Goal: Transaction & Acquisition: Purchase product/service

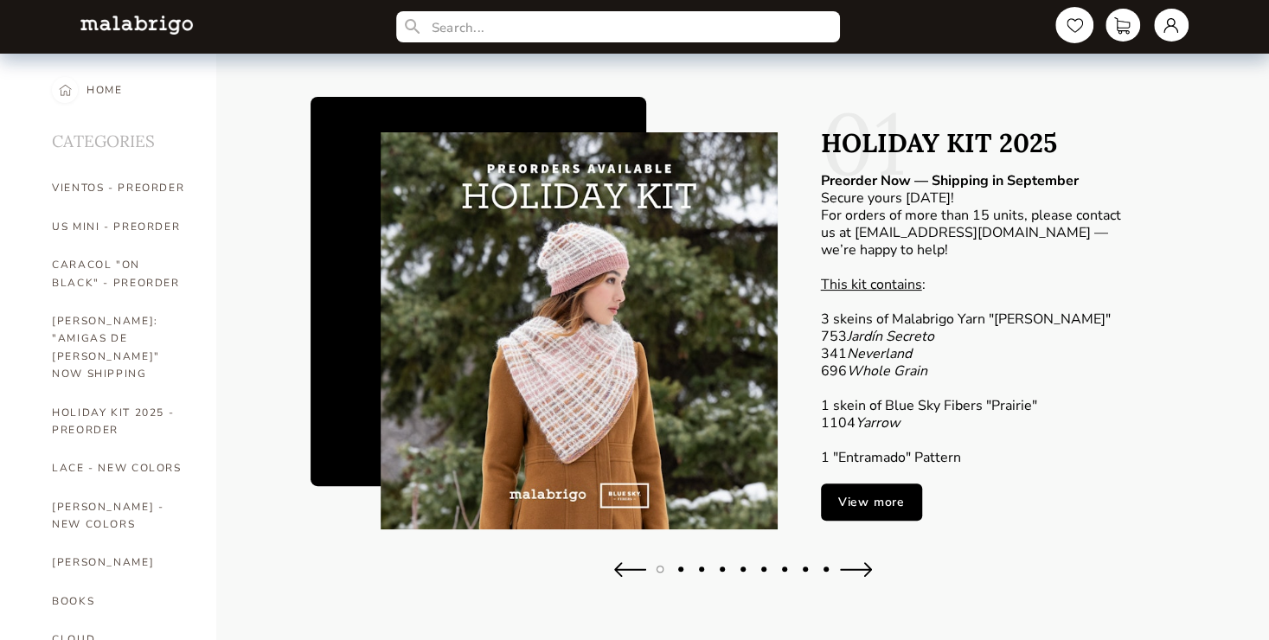
click at [1071, 24] on link at bounding box center [1075, 25] width 38 height 36
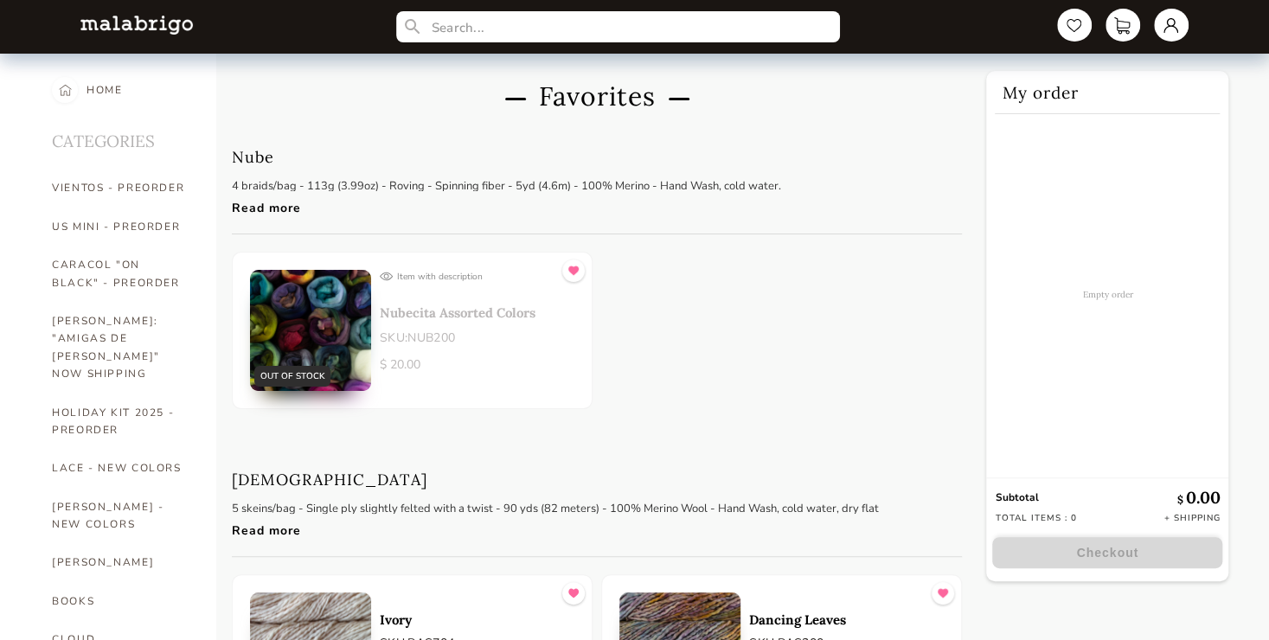
click at [576, 267] on img at bounding box center [574, 271] width 10 height 22
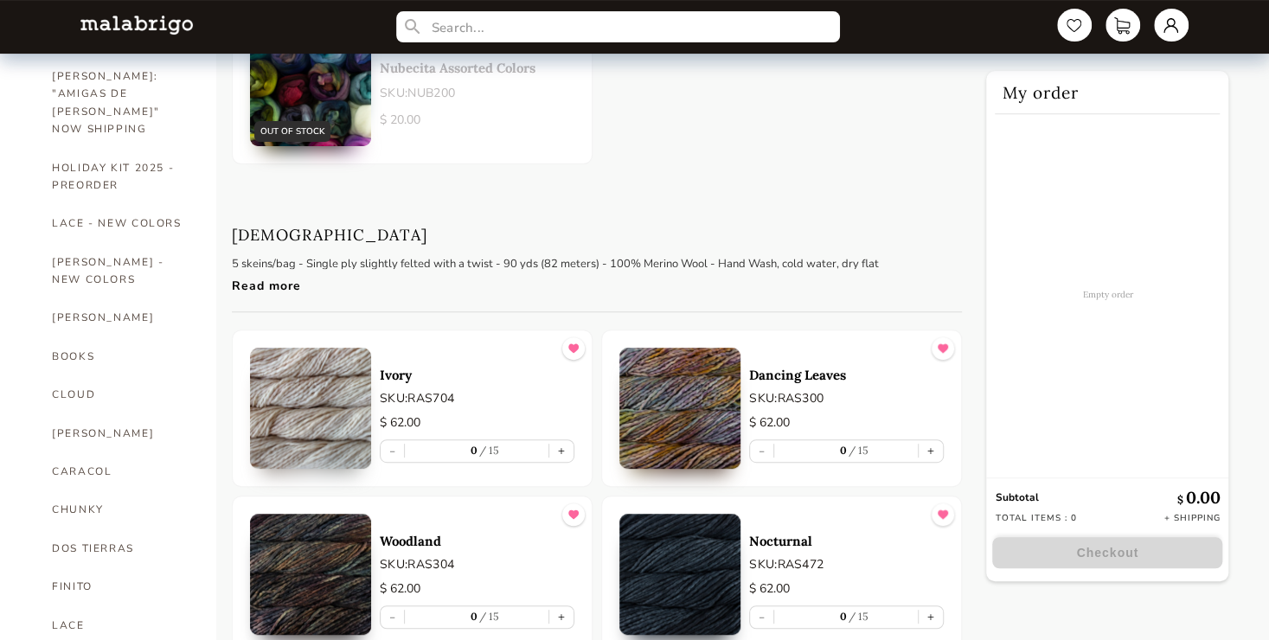
scroll to position [254, 0]
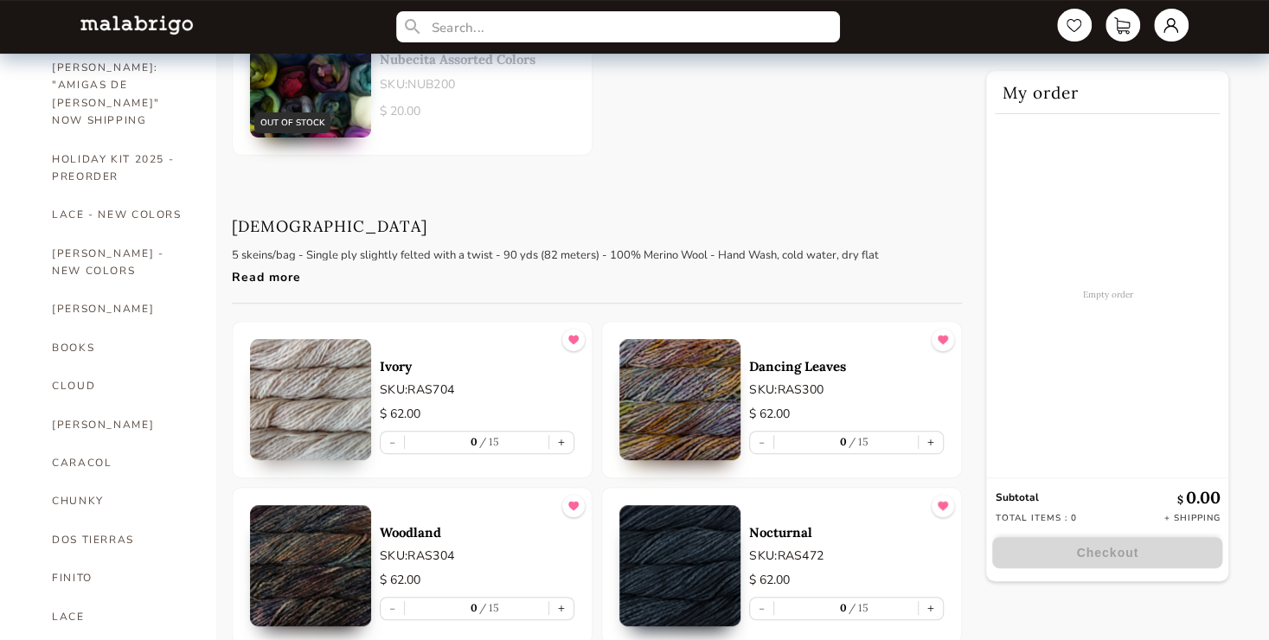
click at [569, 338] on img at bounding box center [574, 340] width 10 height 22
click at [929, 445] on button "+" at bounding box center [931, 443] width 24 height 22
type input "1"
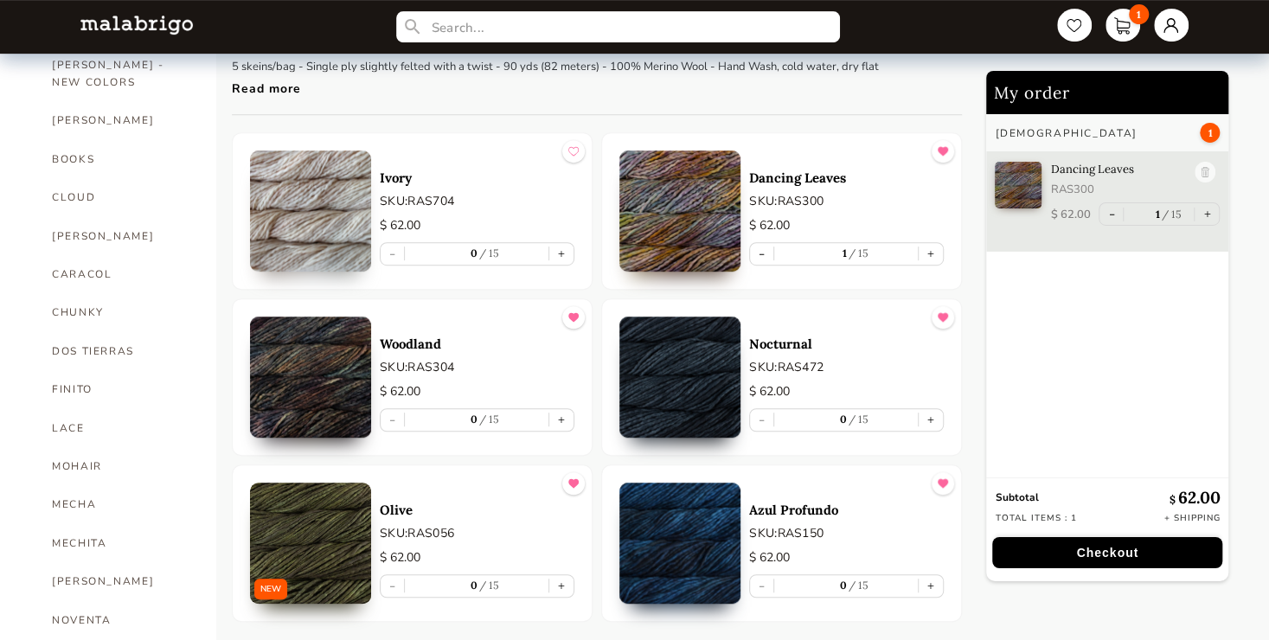
scroll to position [507, 0]
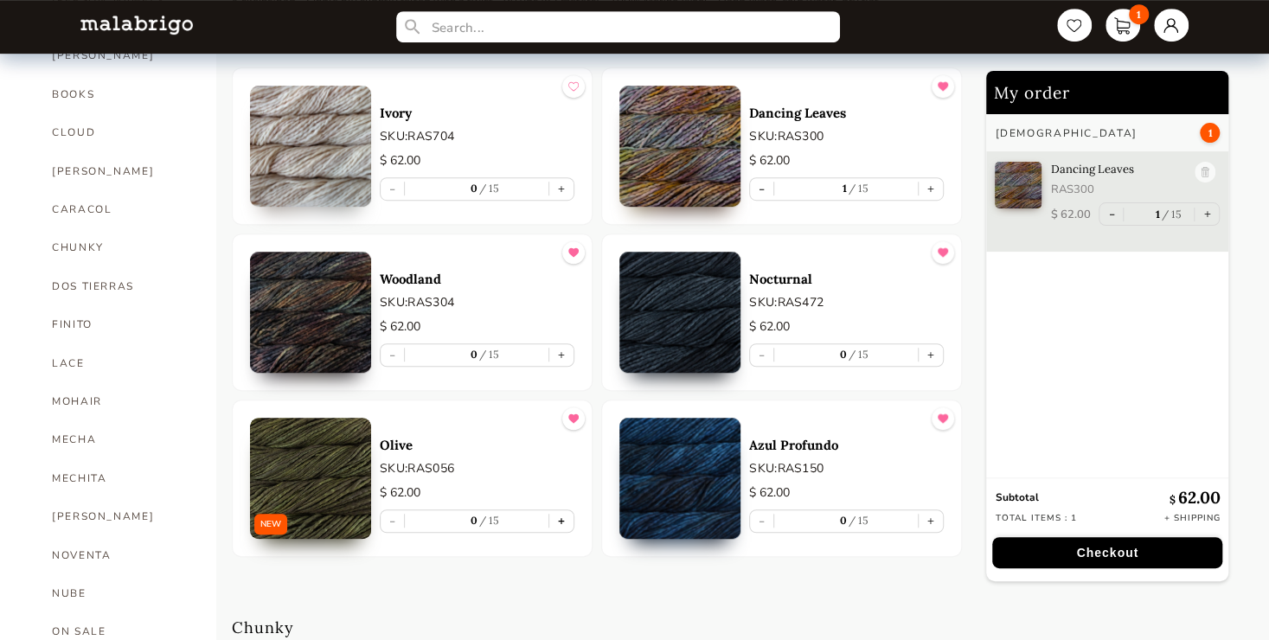
click at [563, 521] on button "+" at bounding box center [561, 522] width 24 height 22
type input "1"
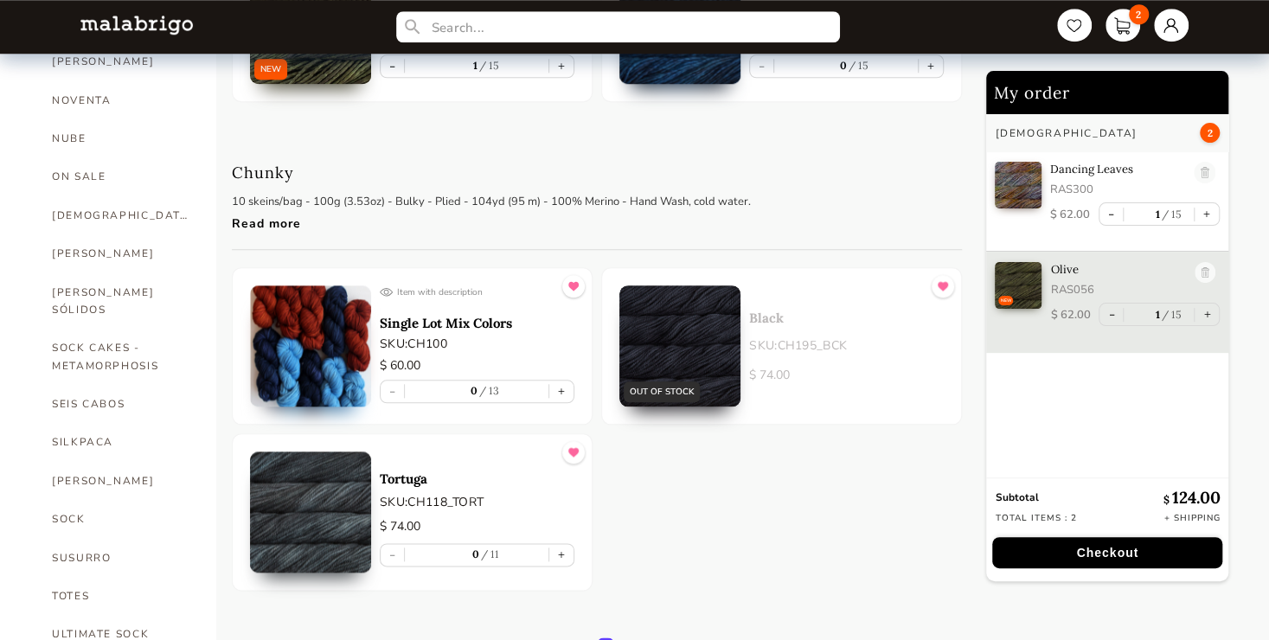
scroll to position [1015, 0]
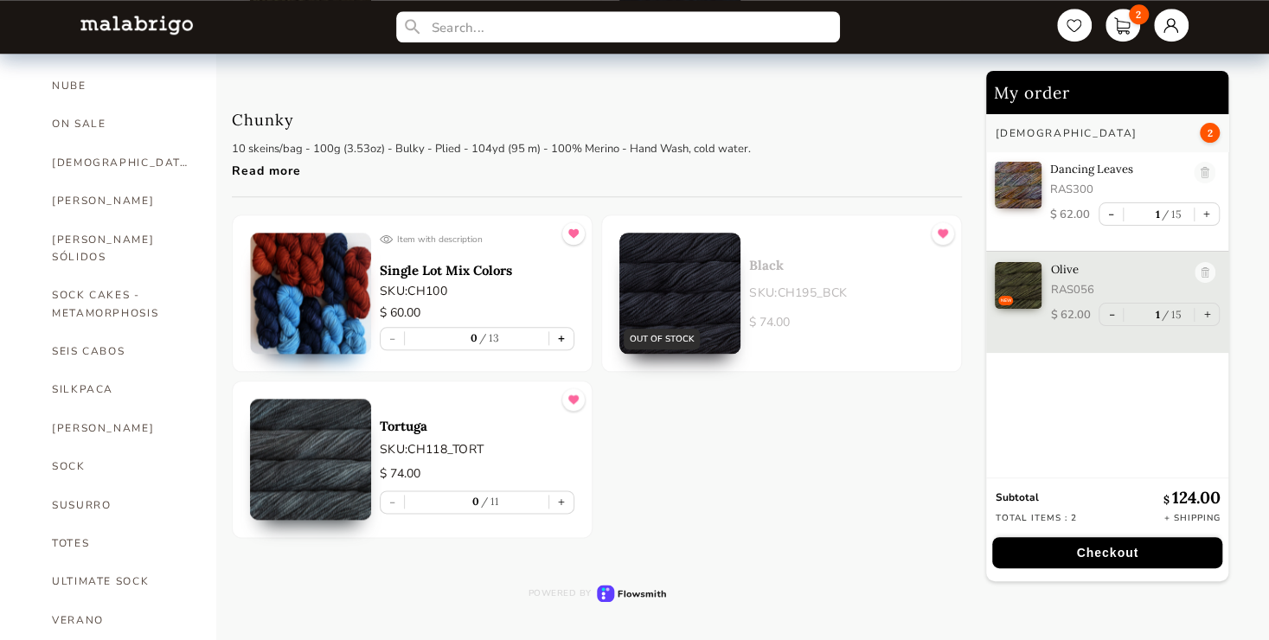
click at [561, 339] on button "+" at bounding box center [561, 339] width 24 height 22
type input "1"
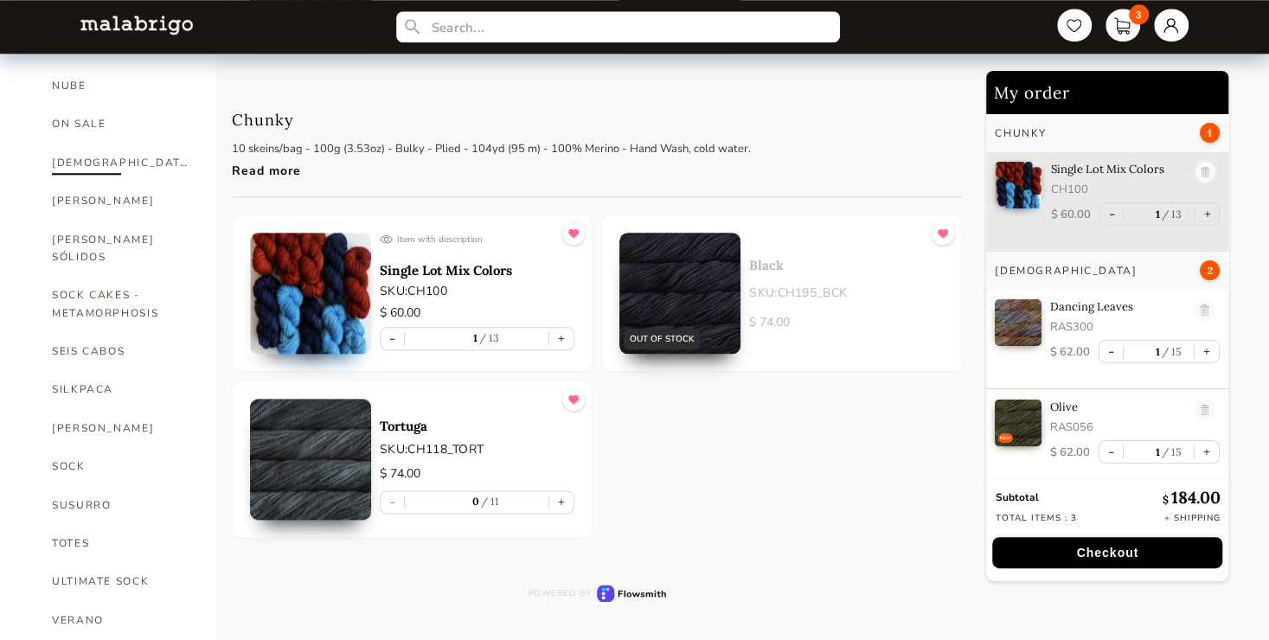
click at [73, 144] on link "[DEMOGRAPHIC_DATA]" at bounding box center [121, 163] width 138 height 38
select select "INDEX"
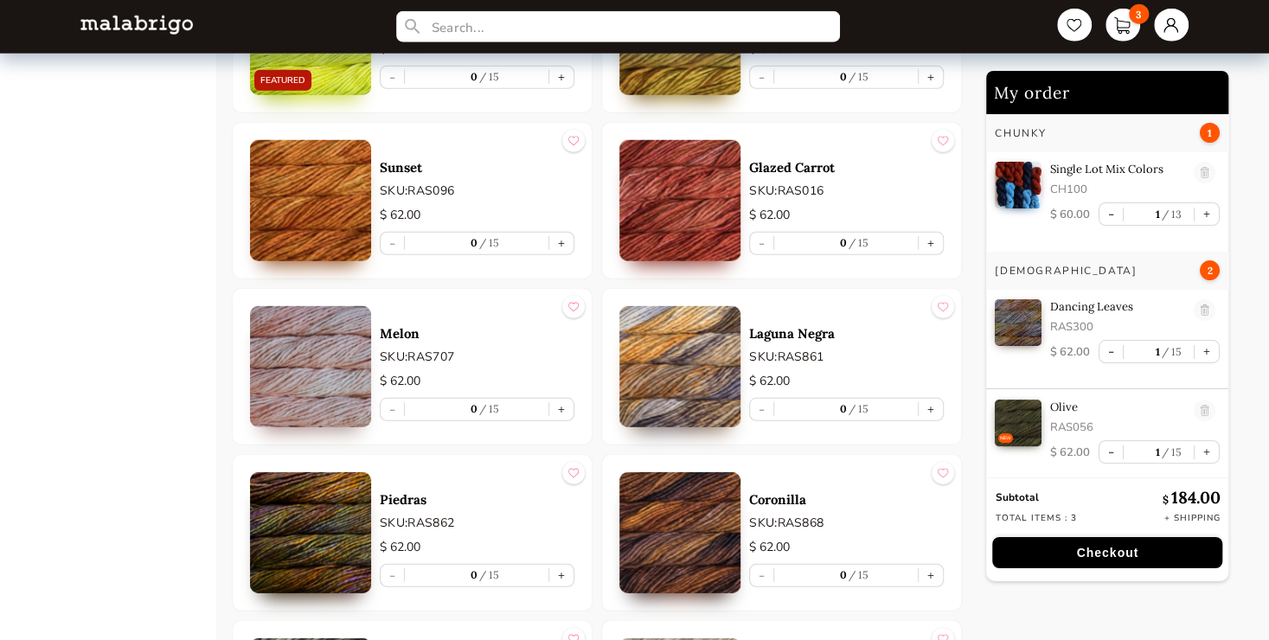
scroll to position [6473, 0]
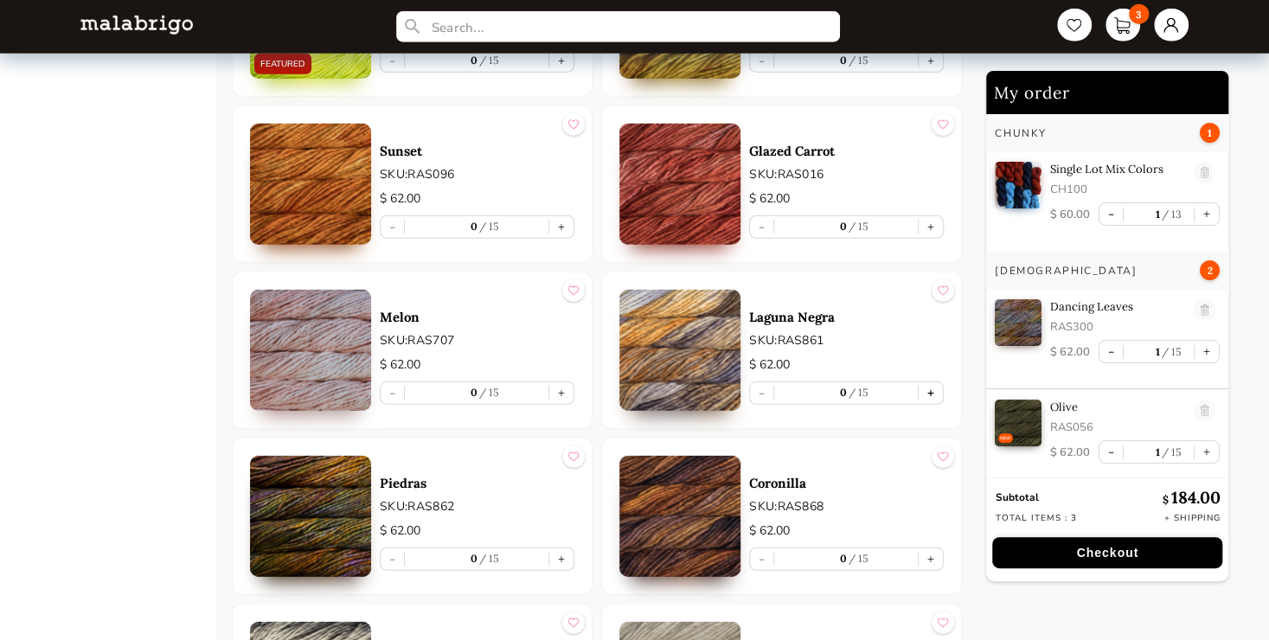
click at [936, 389] on button "+" at bounding box center [931, 393] width 24 height 22
type input "1"
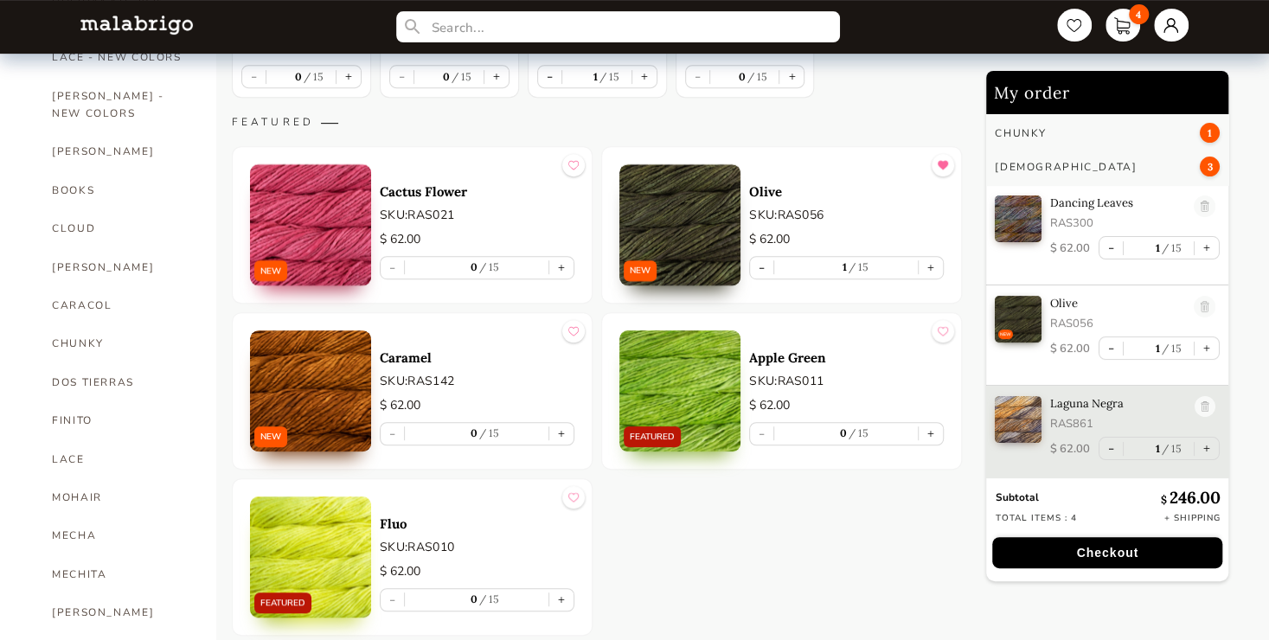
scroll to position [0, 0]
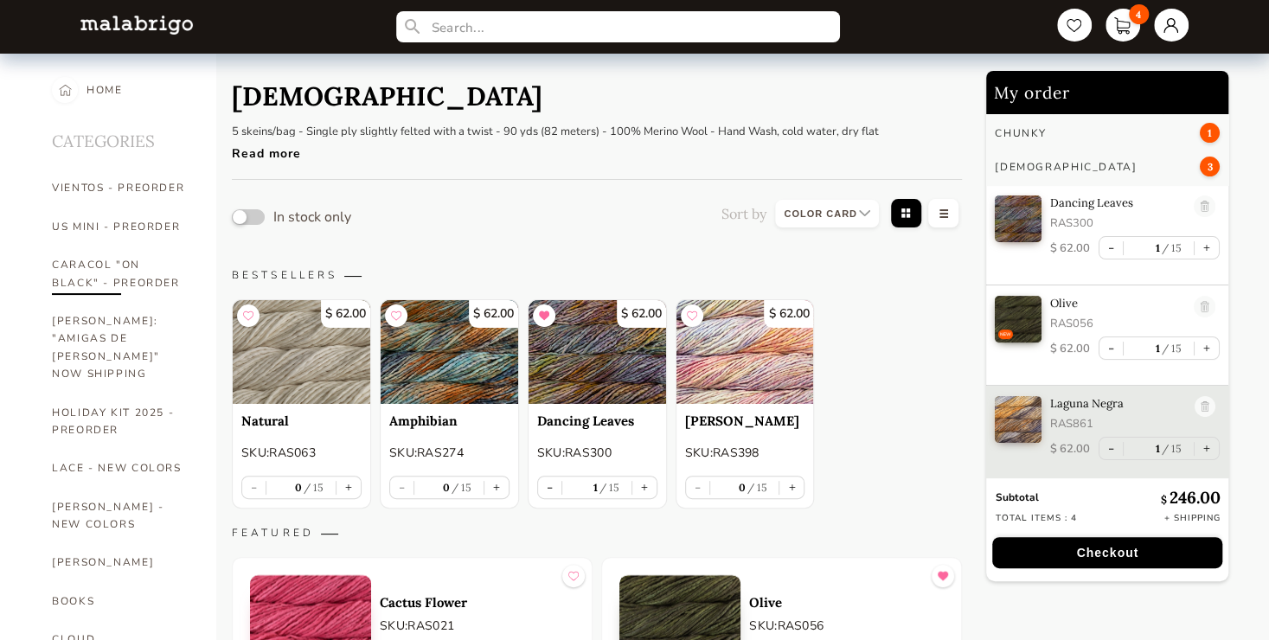
click at [93, 272] on link "CARACOL "ON BLACK" - PREORDER" at bounding box center [121, 274] width 138 height 56
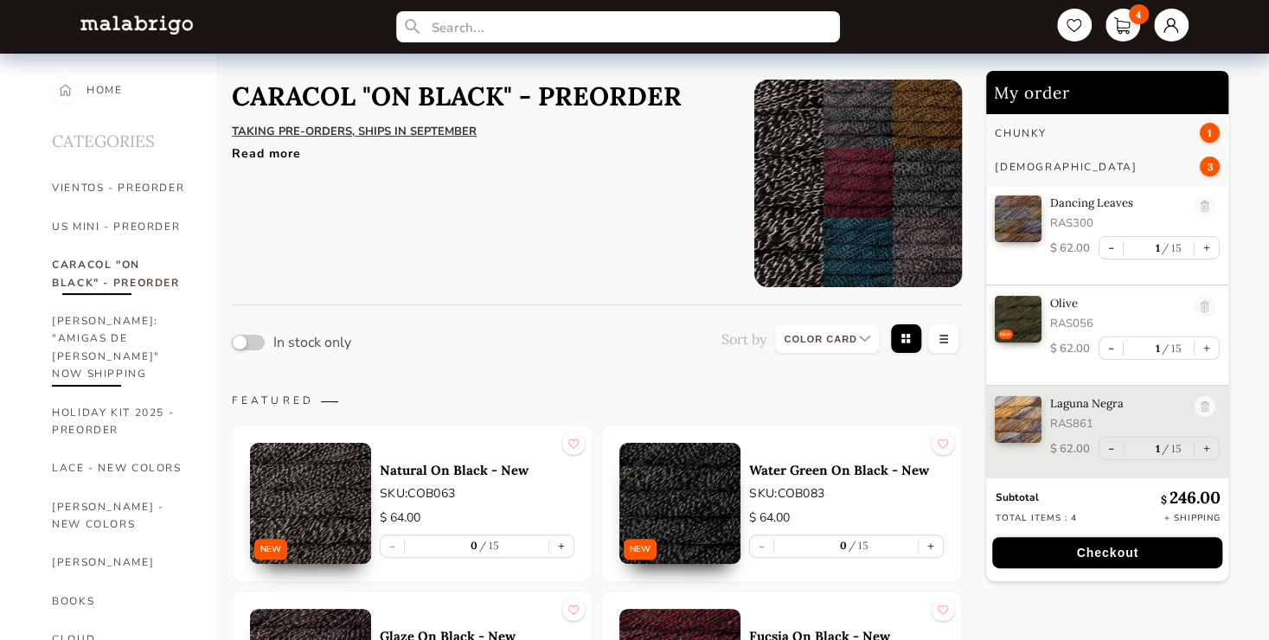
click at [96, 344] on link "[PERSON_NAME]: "AMIGAS DE [PERSON_NAME]" NOW SHIPPING" at bounding box center [121, 348] width 138 height 92
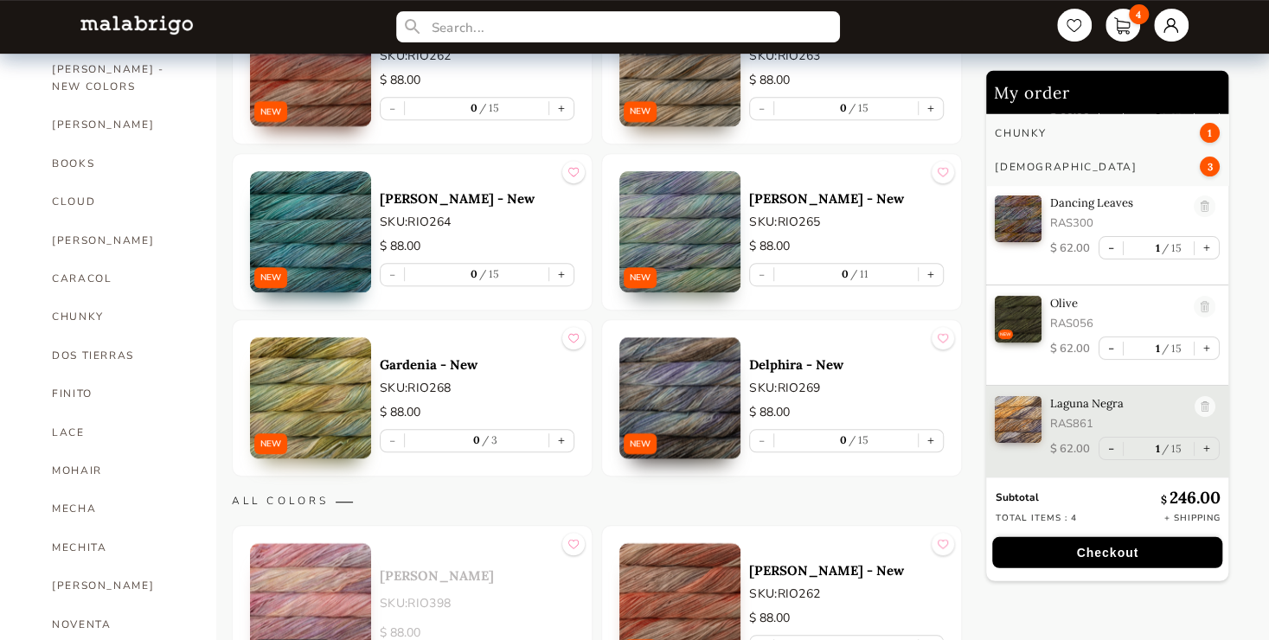
scroll to position [507, 0]
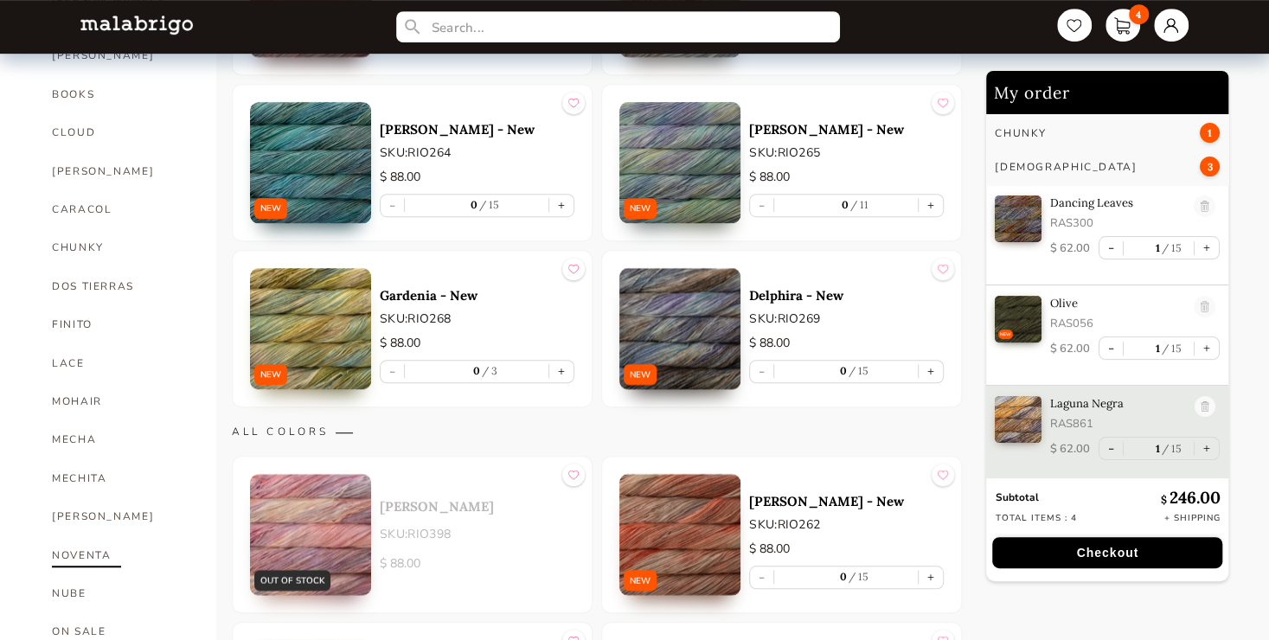
click at [58, 537] on link "NOVENTA" at bounding box center [121, 556] width 138 height 38
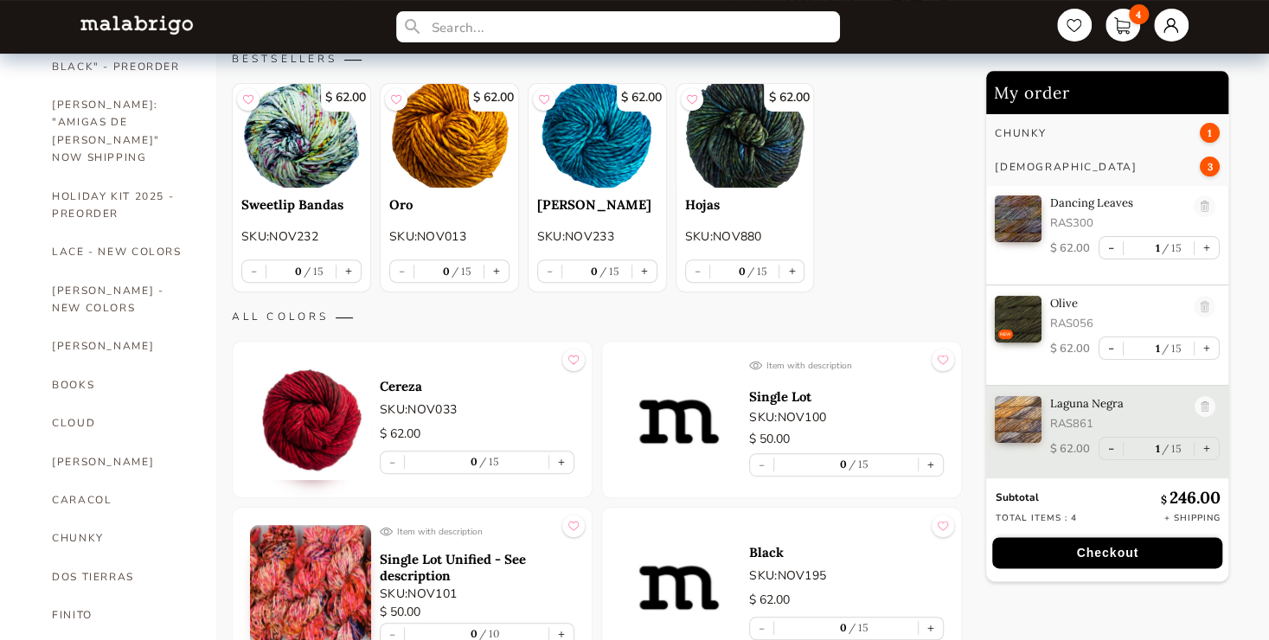
scroll to position [224, 0]
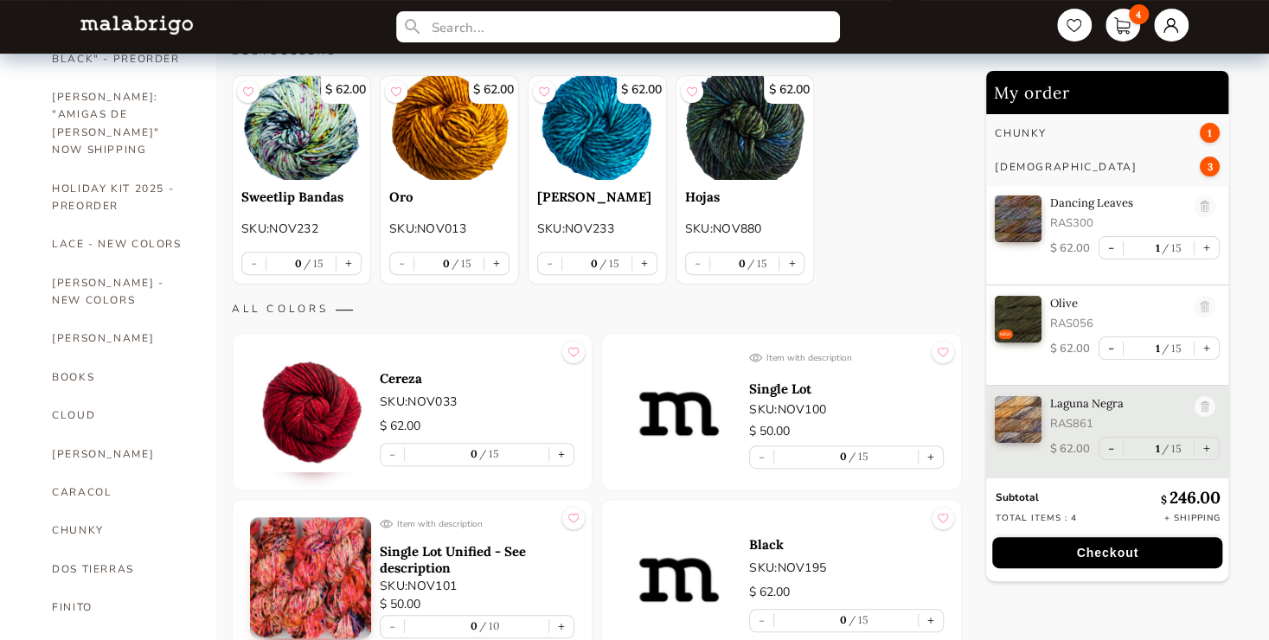
click at [767, 399] on div "Item with description Single Lot SKU: NOV100 $ 50.00 - 0 15 +" at bounding box center [846, 411] width 195 height 121
click at [689, 412] on img at bounding box center [680, 411] width 121 height 121
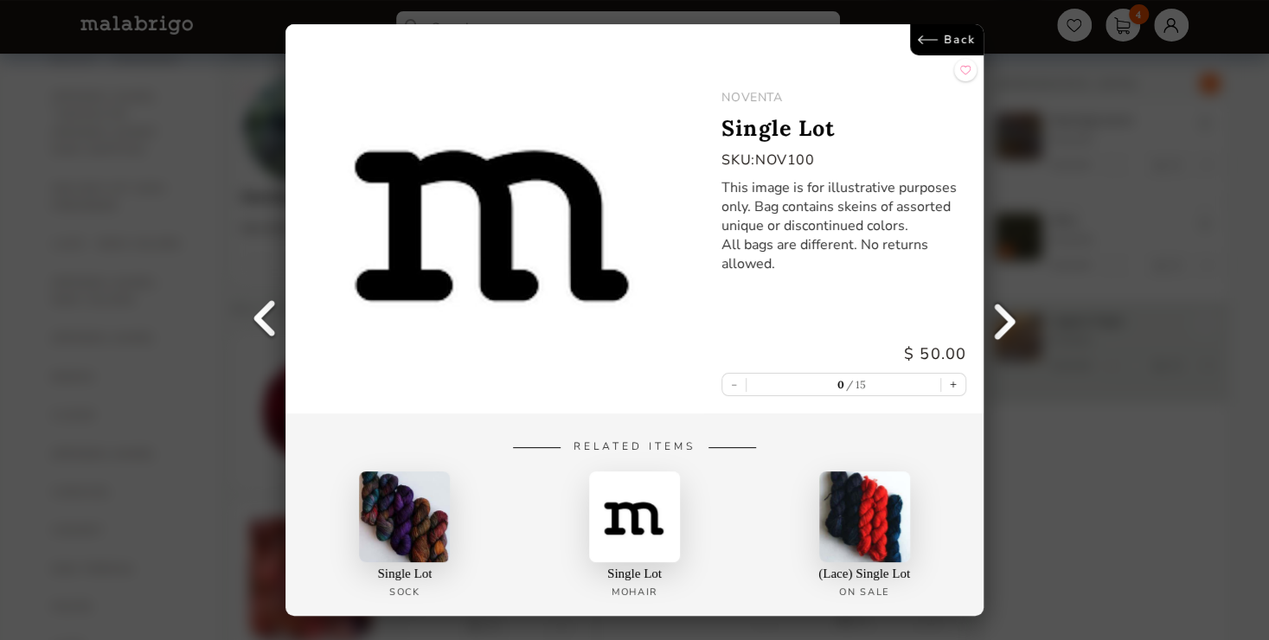
click at [948, 42] on link "Back" at bounding box center [947, 39] width 74 height 31
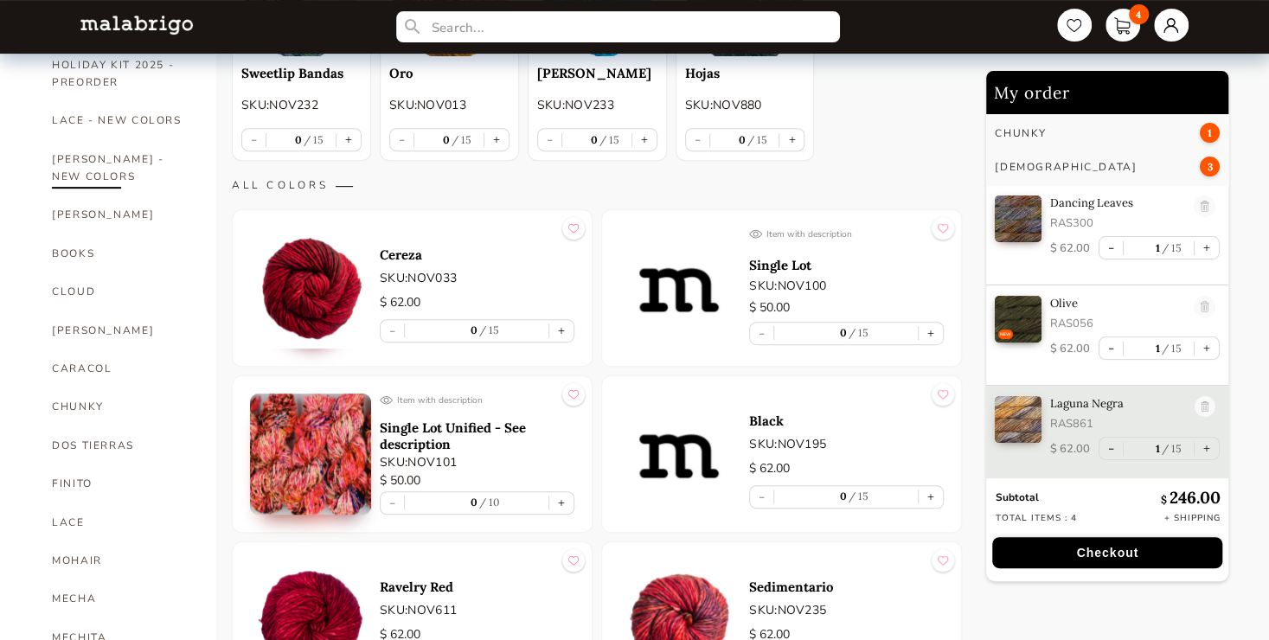
scroll to position [351, 0]
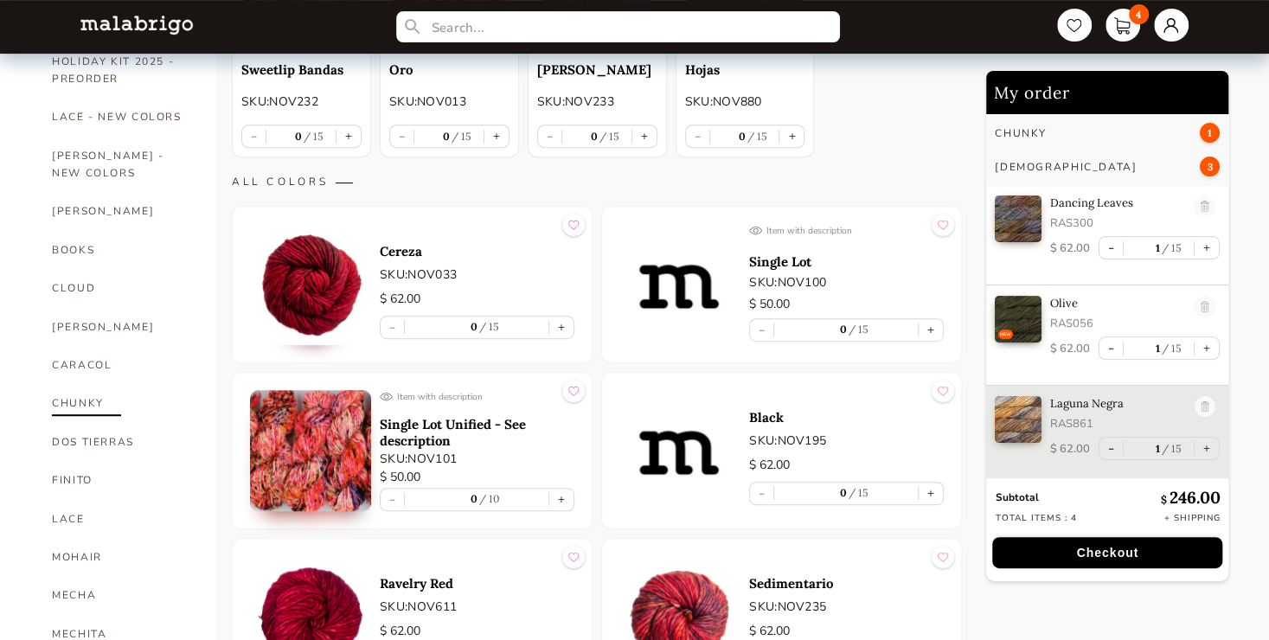
click at [112, 384] on link "CHUNKY" at bounding box center [121, 403] width 138 height 38
